Goal: Check status: Check status

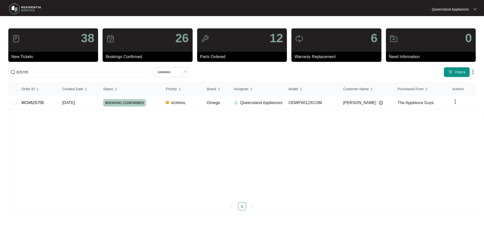
click at [0, 73] on main "38 New Tickets 26 Bookings Confirmed 12 Parts Ordered 6 Warranty Replacement 0 …" at bounding box center [242, 114] width 484 height 229
click at [102, 74] on input "625705" at bounding box center [81, 73] width 131 height 6
paste input "6671"
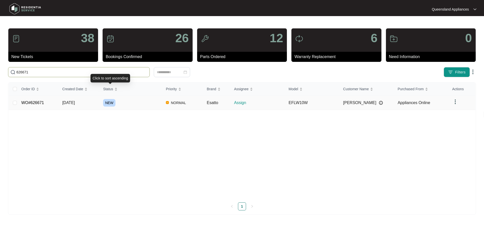
type input "626671"
click at [142, 102] on td "NEW" at bounding box center [130, 103] width 63 height 14
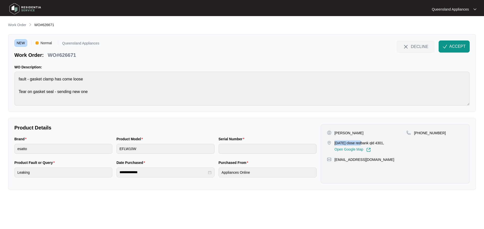
drag, startPoint x: 334, startPoint y: 142, endPoint x: 361, endPoint y: 143, distance: 27.2
click at [361, 143] on div "[DATE] close redbank qld 4301, Open Google Map" at bounding box center [367, 147] width 80 height 12
copy p "[DATE] close redb"
click at [447, 46] on img "button" at bounding box center [444, 46] width 5 height 5
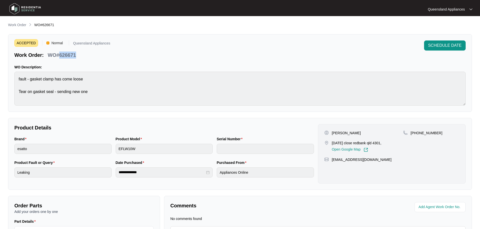
drag, startPoint x: 58, startPoint y: 54, endPoint x: 80, endPoint y: 55, distance: 21.4
click at [80, 55] on div "Work Order: WO#626671" at bounding box center [62, 54] width 96 height 9
copy p "626671"
drag, startPoint x: 417, startPoint y: 133, endPoint x: 442, endPoint y: 133, distance: 24.9
click at [442, 133] on div "[PHONE_NUMBER]" at bounding box center [431, 133] width 56 height 5
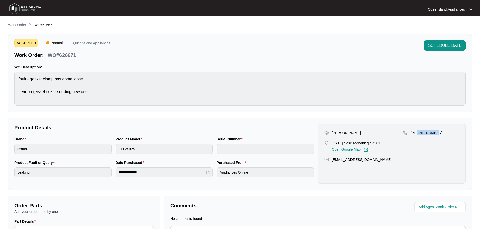
copy p "438865463"
drag, startPoint x: 17, startPoint y: 25, endPoint x: 19, endPoint y: 28, distance: 3.2
click at [17, 25] on p "Work Order" at bounding box center [17, 24] width 18 height 5
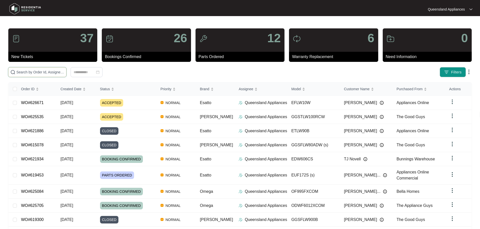
click at [55, 75] on input "text" at bounding box center [40, 73] width 48 height 6
paste input "626671"
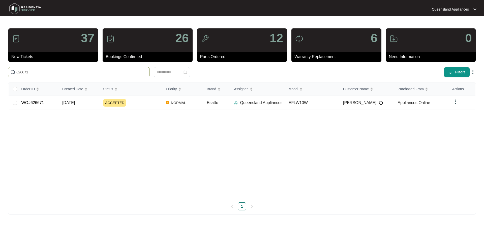
type input "626671"
